Goal: Task Accomplishment & Management: Manage account settings

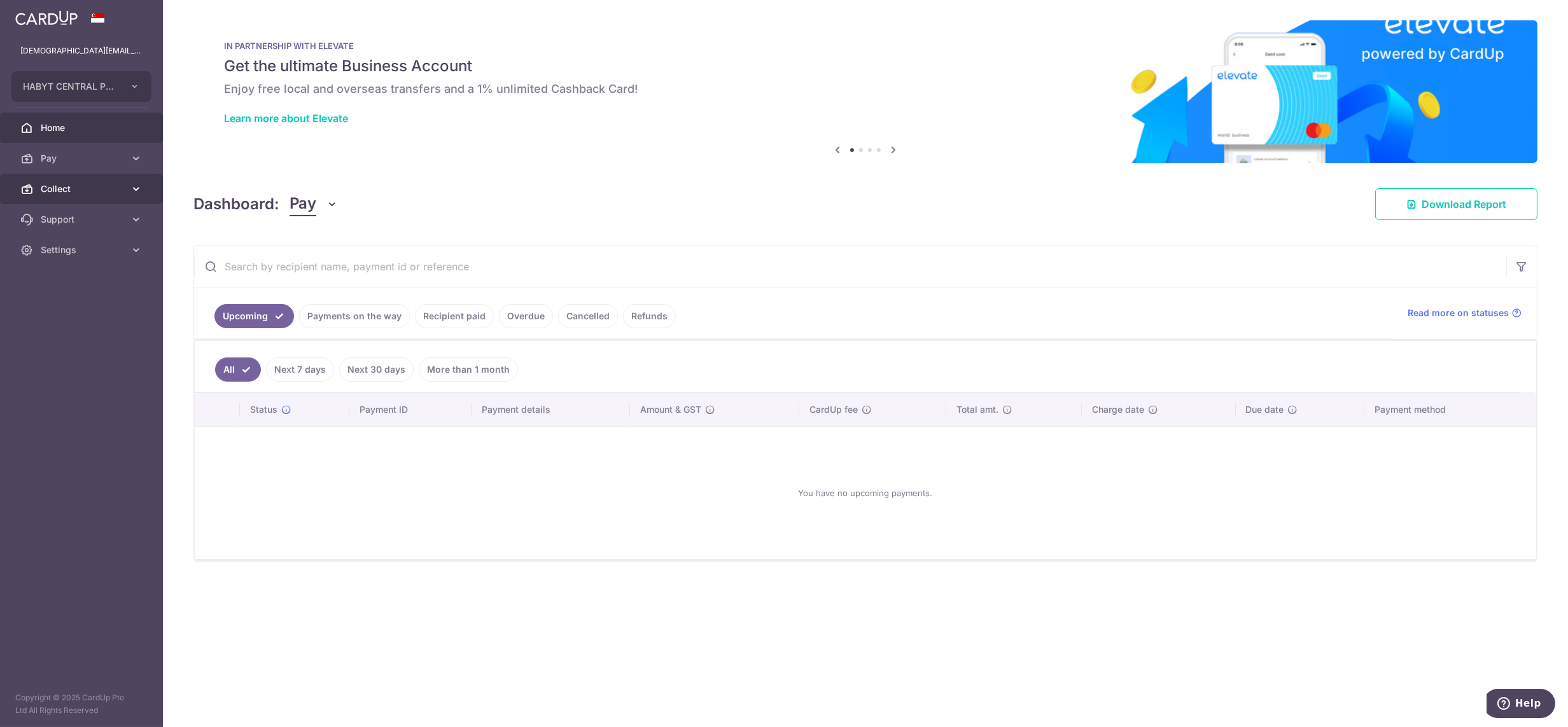
click at [77, 195] on span "Collect" at bounding box center [82, 189] width 84 height 13
click at [78, 221] on span "Dashboard" at bounding box center [82, 219] width 84 height 13
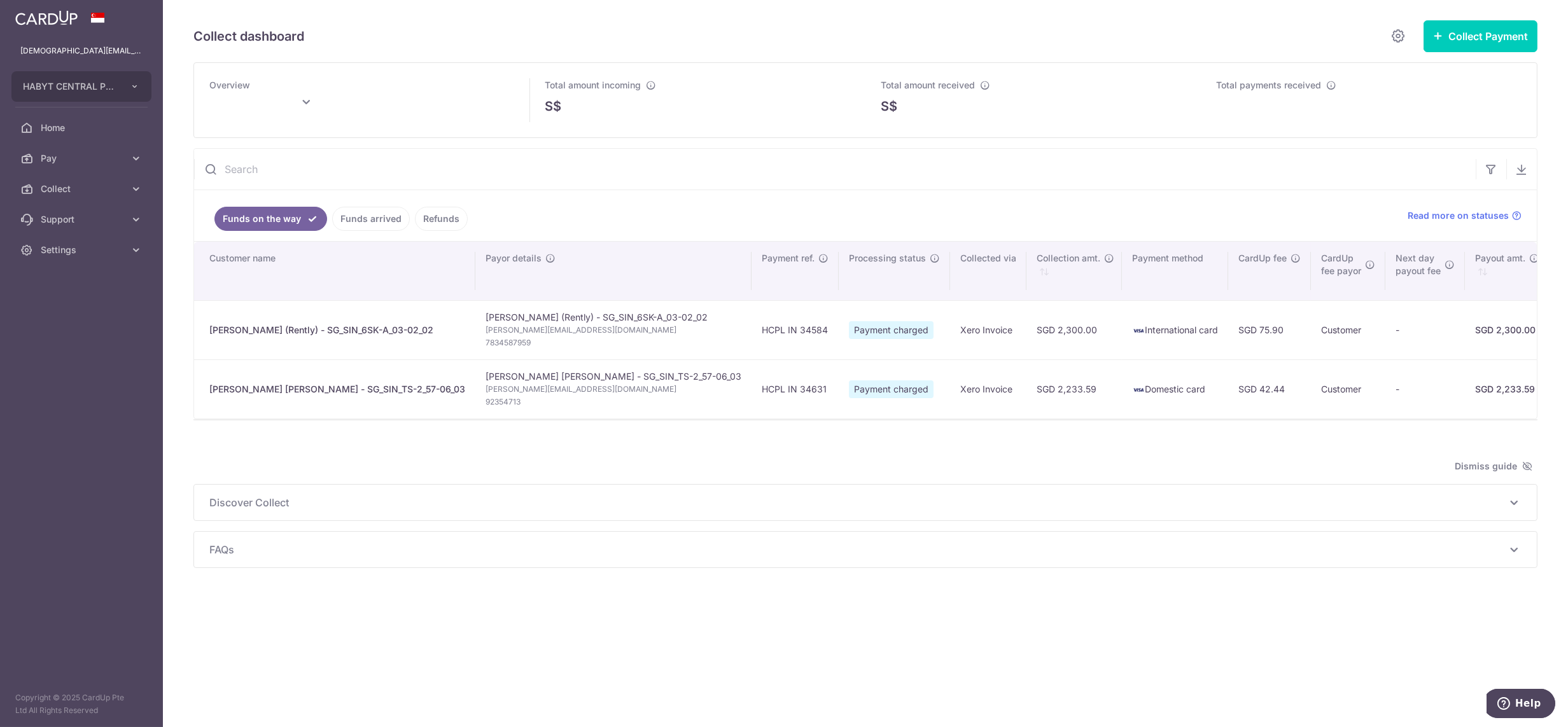
drag, startPoint x: 54, startPoint y: 248, endPoint x: 65, endPoint y: 268, distance: 22.8
click at [55, 248] on span "Settings" at bounding box center [82, 249] width 84 height 13
type input "October 2025"
click at [71, 305] on span "Logout" at bounding box center [82, 310] width 84 height 13
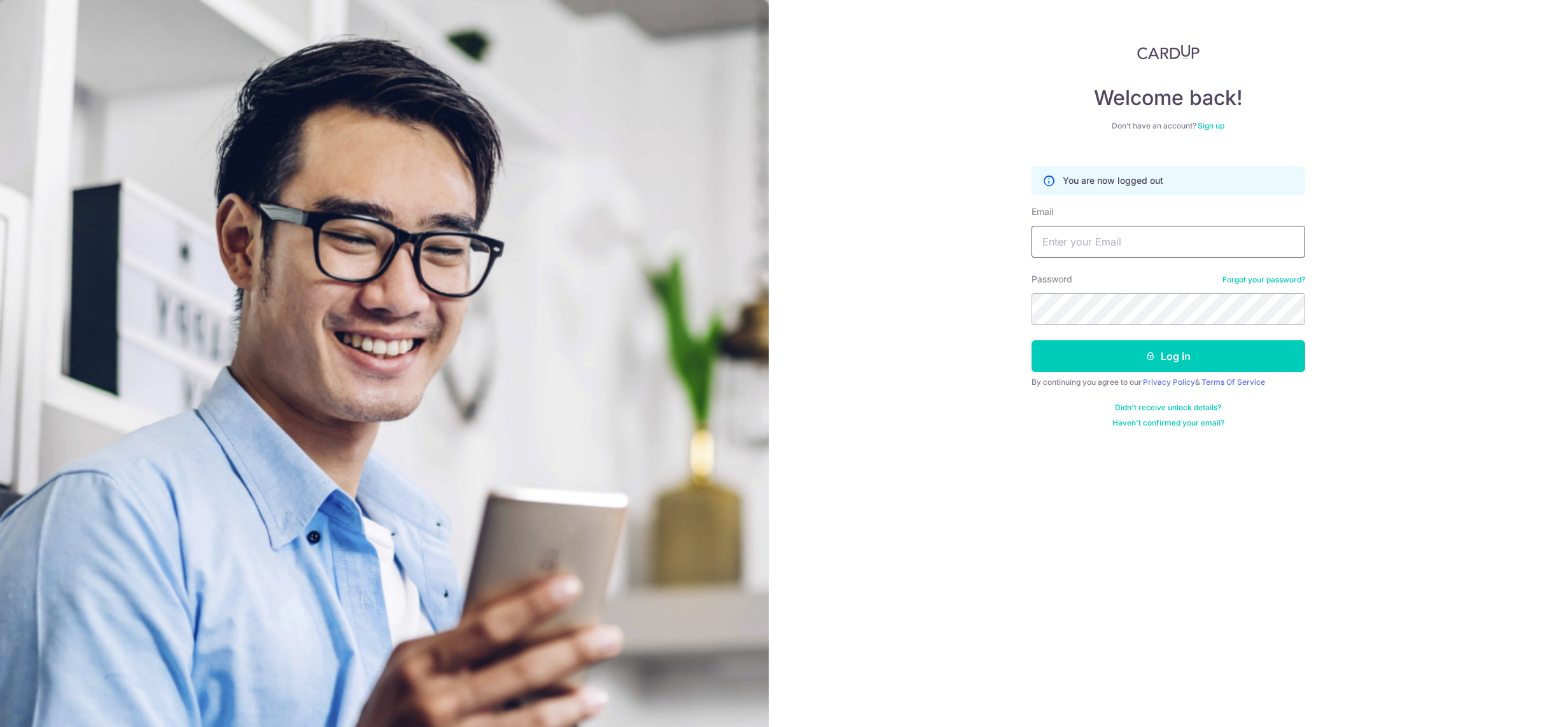
click at [1160, 243] on input "Email" at bounding box center [1168, 242] width 273 height 32
type input "[DEMOGRAPHIC_DATA][EMAIL_ADDRESS][DOMAIN_NAME]"
click at [1031, 340] on button "Log in" at bounding box center [1168, 356] width 273 height 32
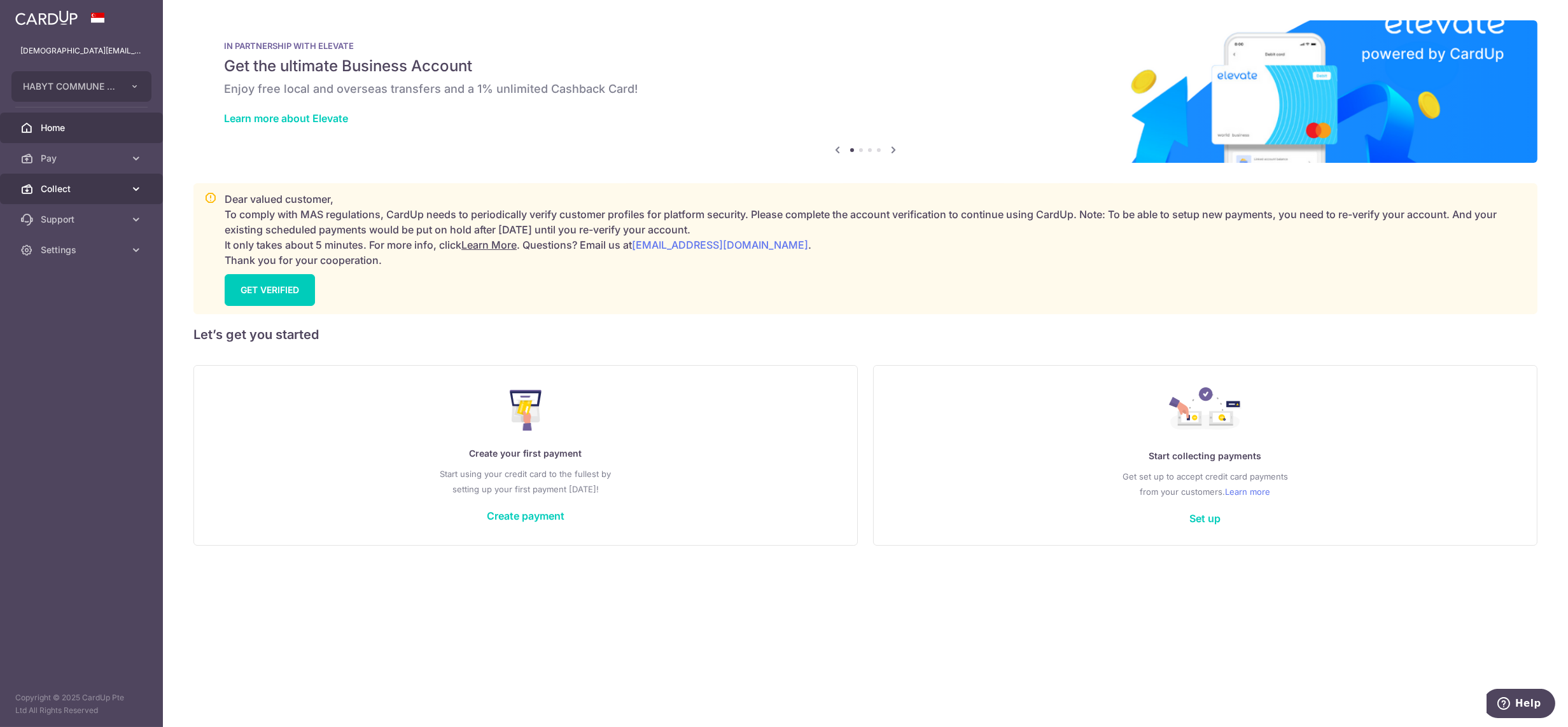
click at [94, 185] on span "Collect" at bounding box center [82, 189] width 84 height 13
